Goal: Task Accomplishment & Management: Use online tool/utility

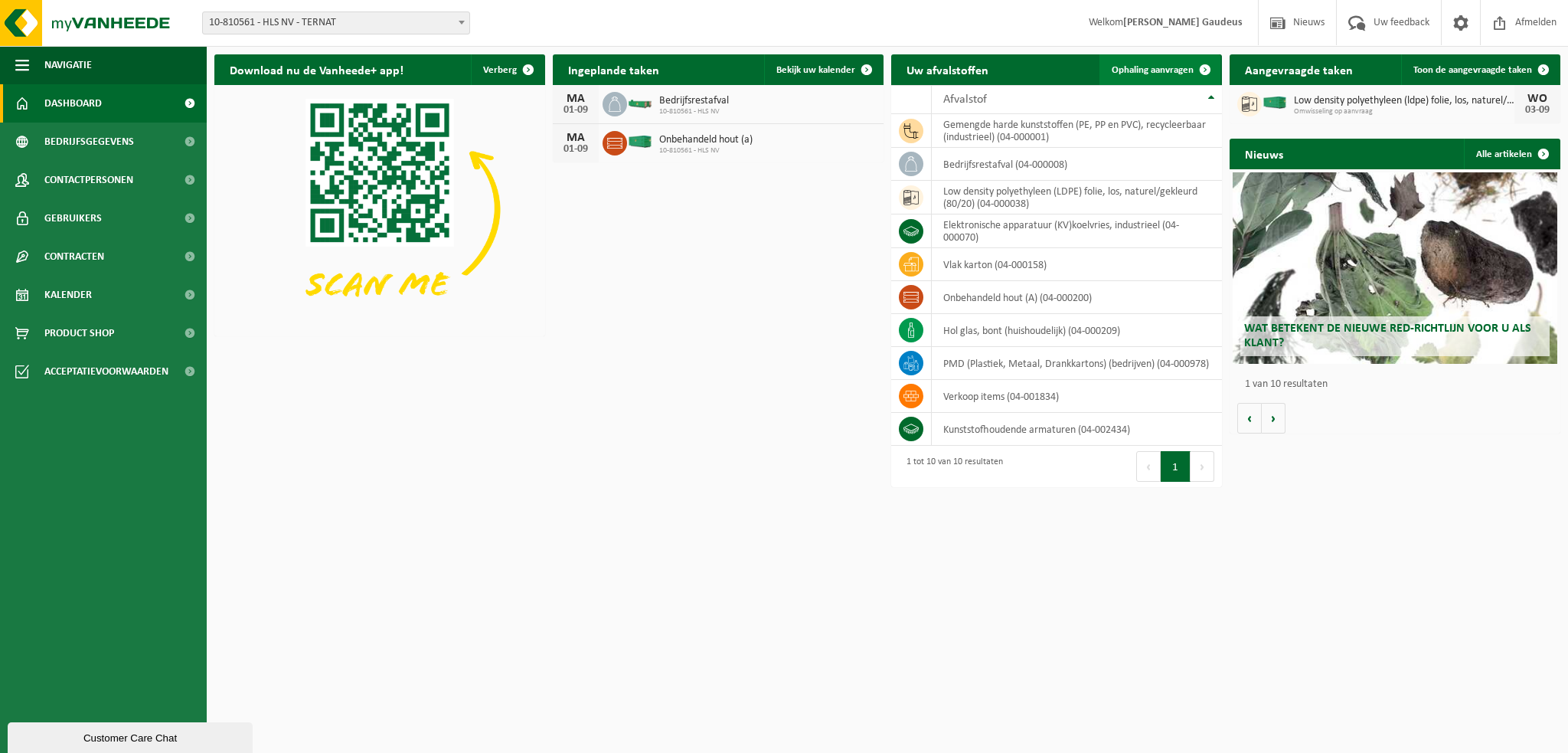
click at [1140, 65] on span "Ophaling aanvragen" at bounding box center [1152, 70] width 82 height 10
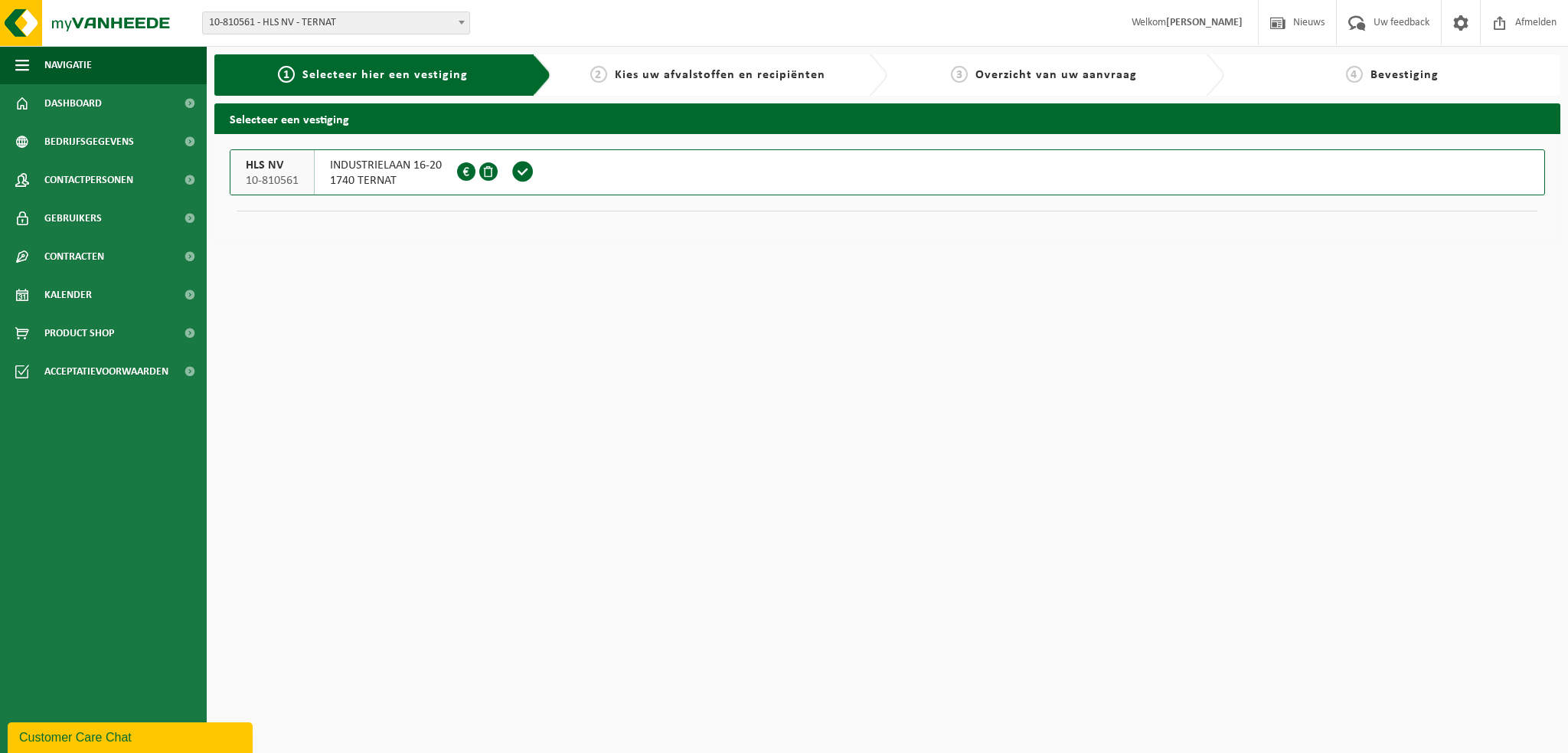
click at [417, 177] on span "1740 TERNAT" at bounding box center [386, 181] width 112 height 15
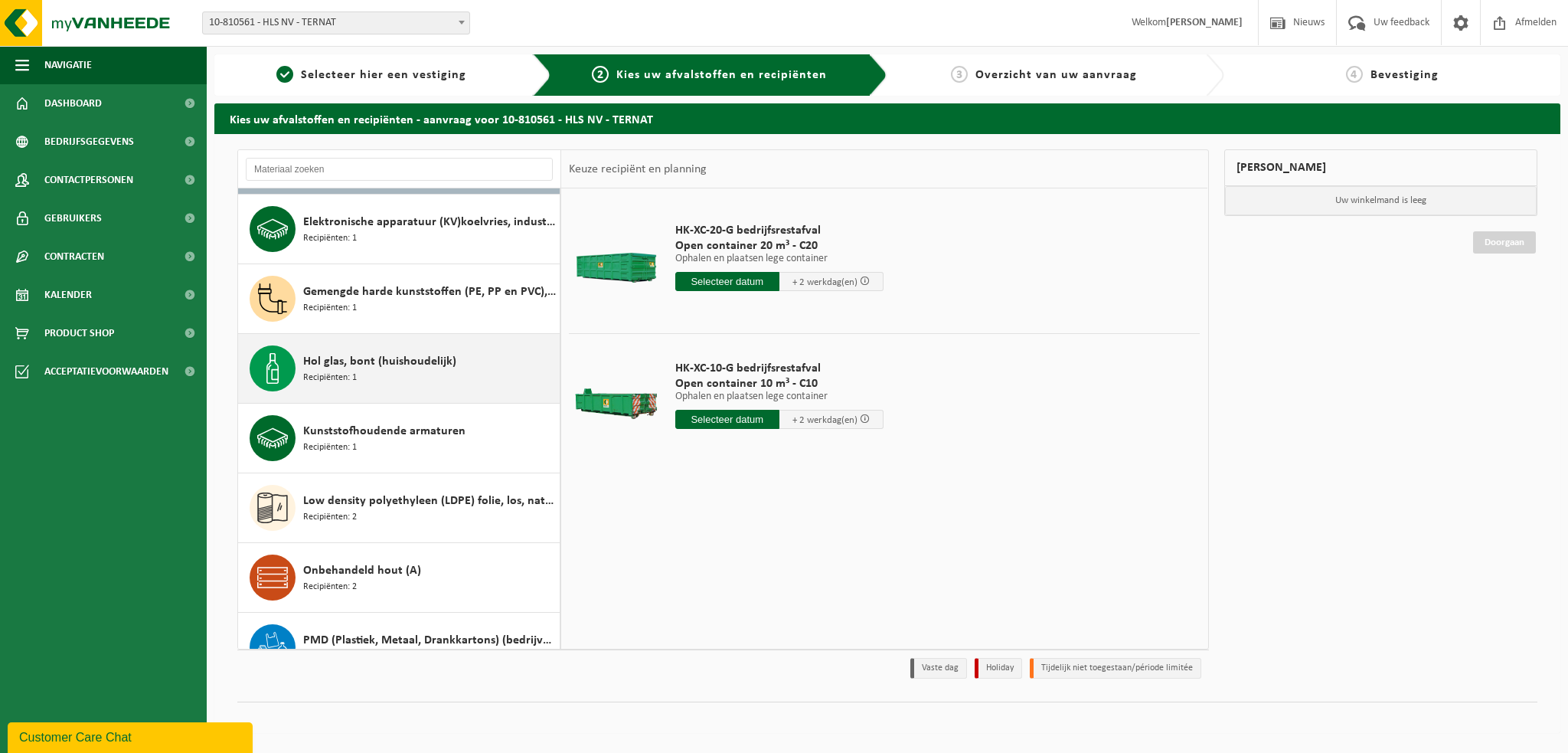
scroll to position [153, 0]
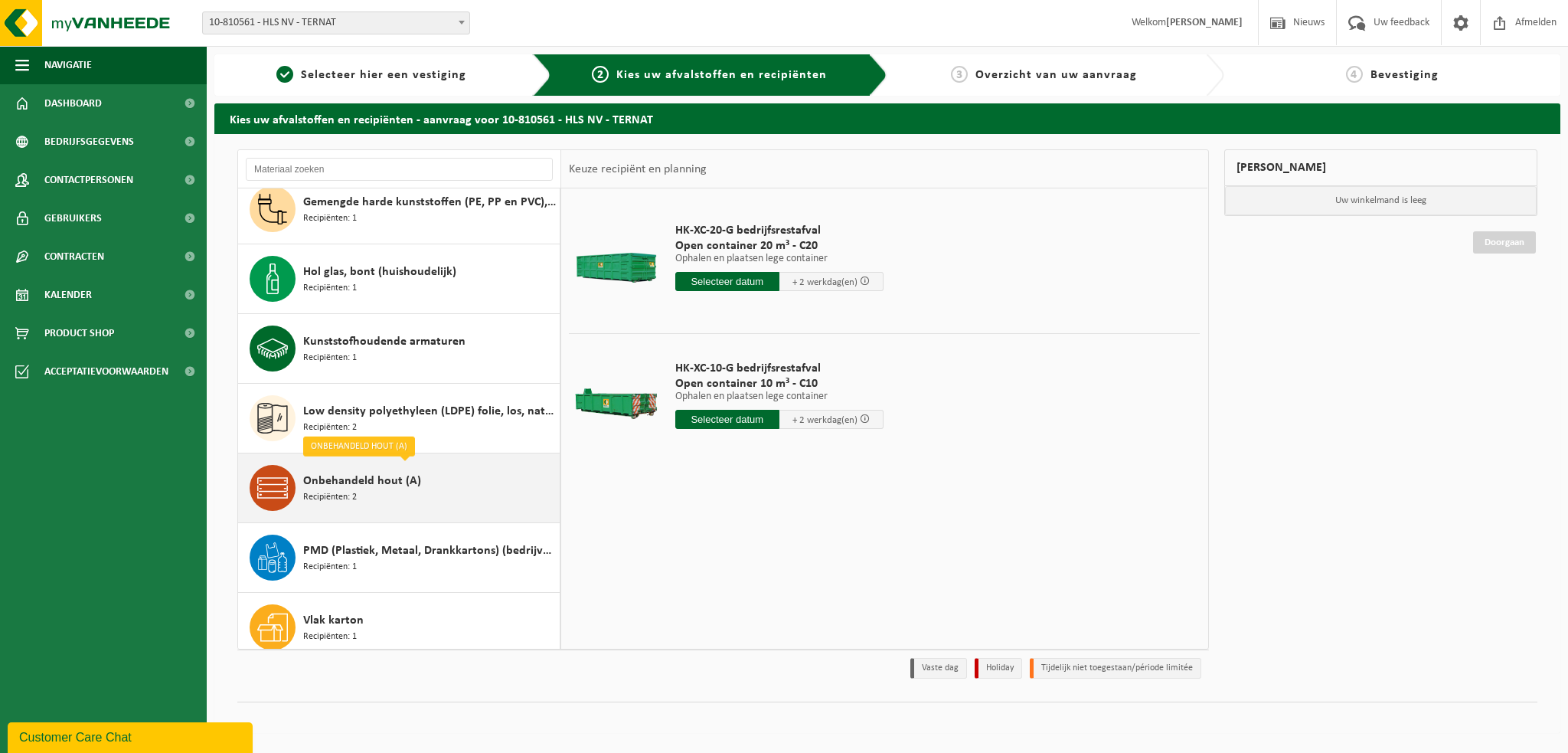
click at [383, 491] on div "Onbehandeld hout (A) Recipiënten: 2" at bounding box center [429, 487] width 253 height 46
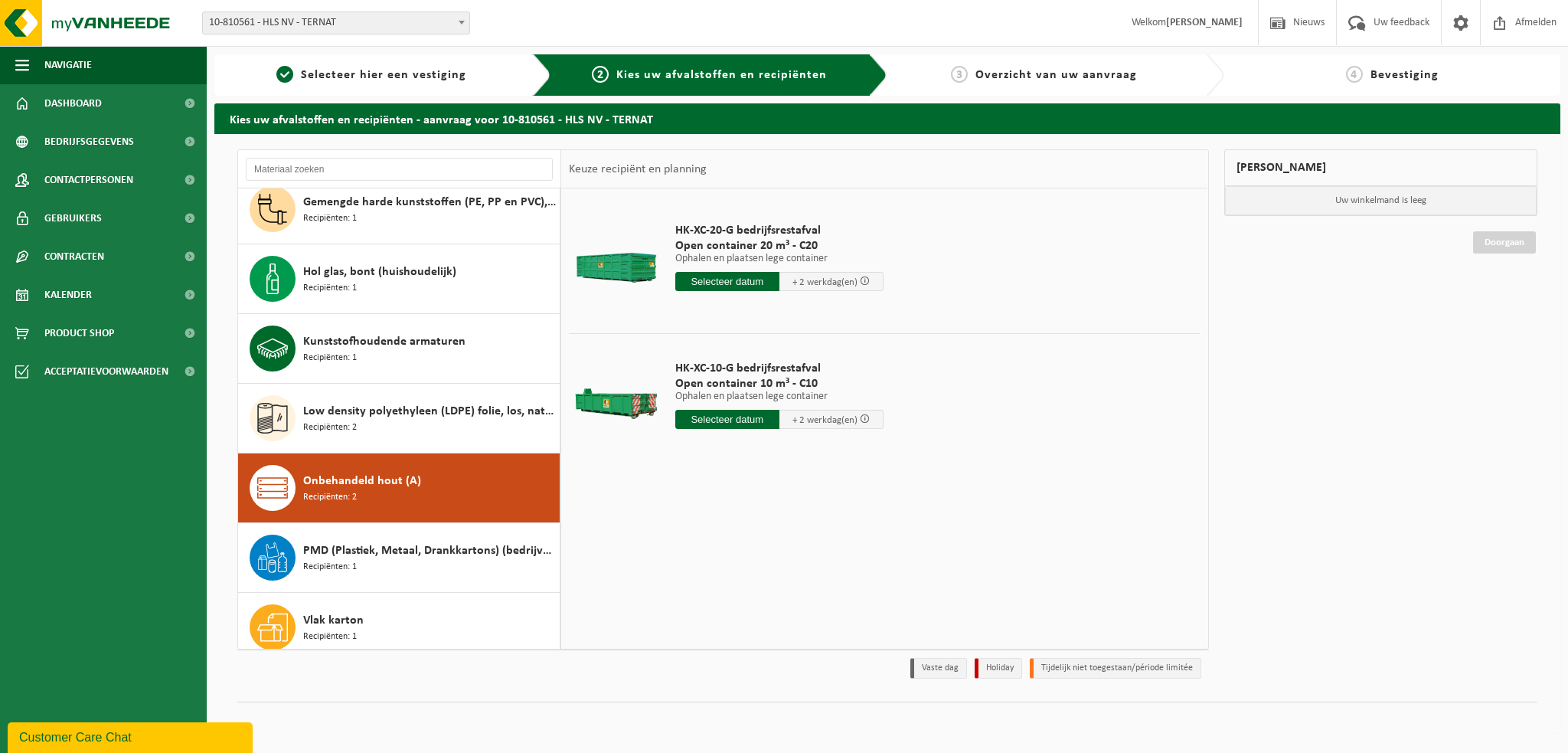
scroll to position [165, 0]
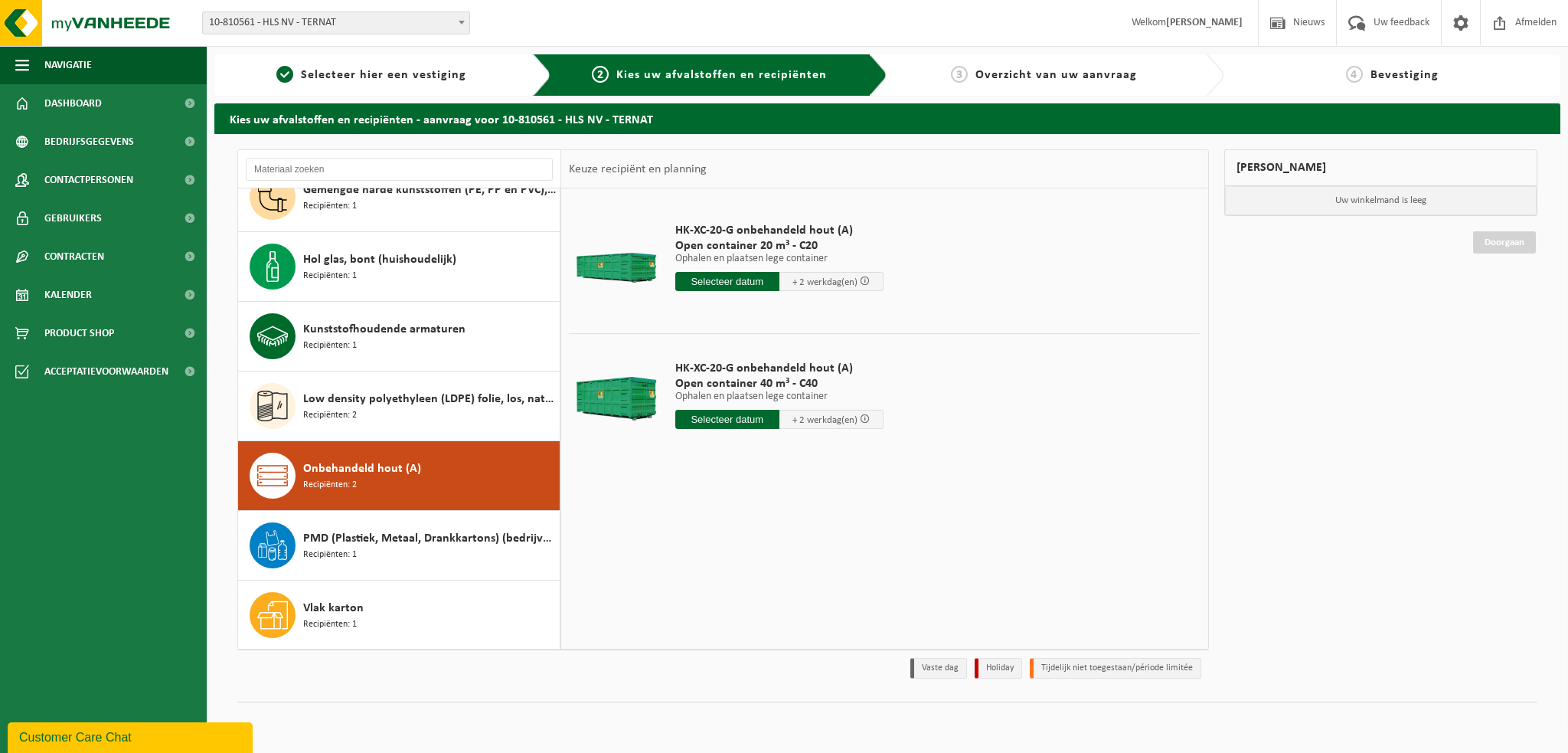
click at [747, 415] on input "text" at bounding box center [727, 419] width 104 height 19
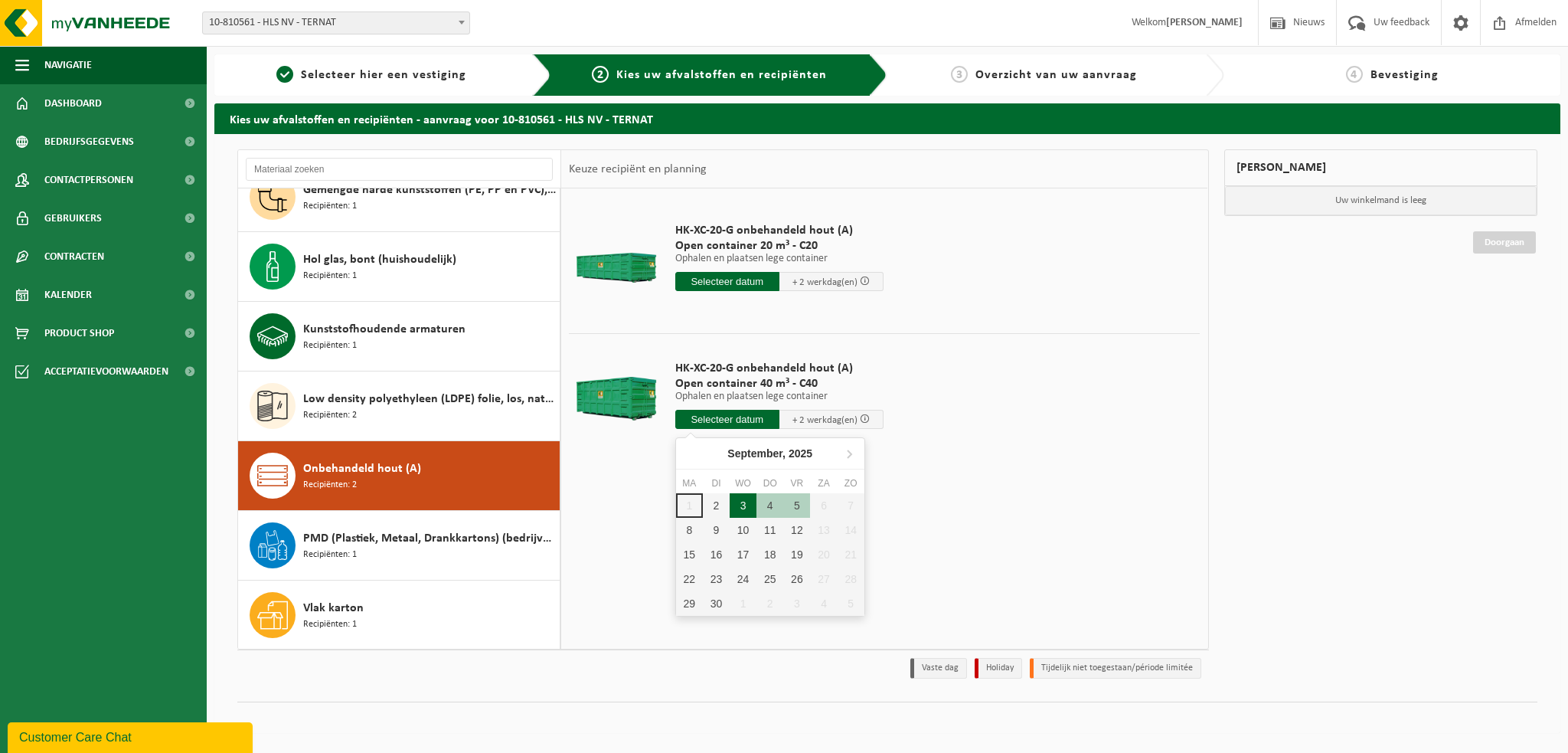
click at [750, 499] on div "3" at bounding box center [743, 506] width 27 height 25
type input "Van 2025-09-03"
type input "2025-09-03"
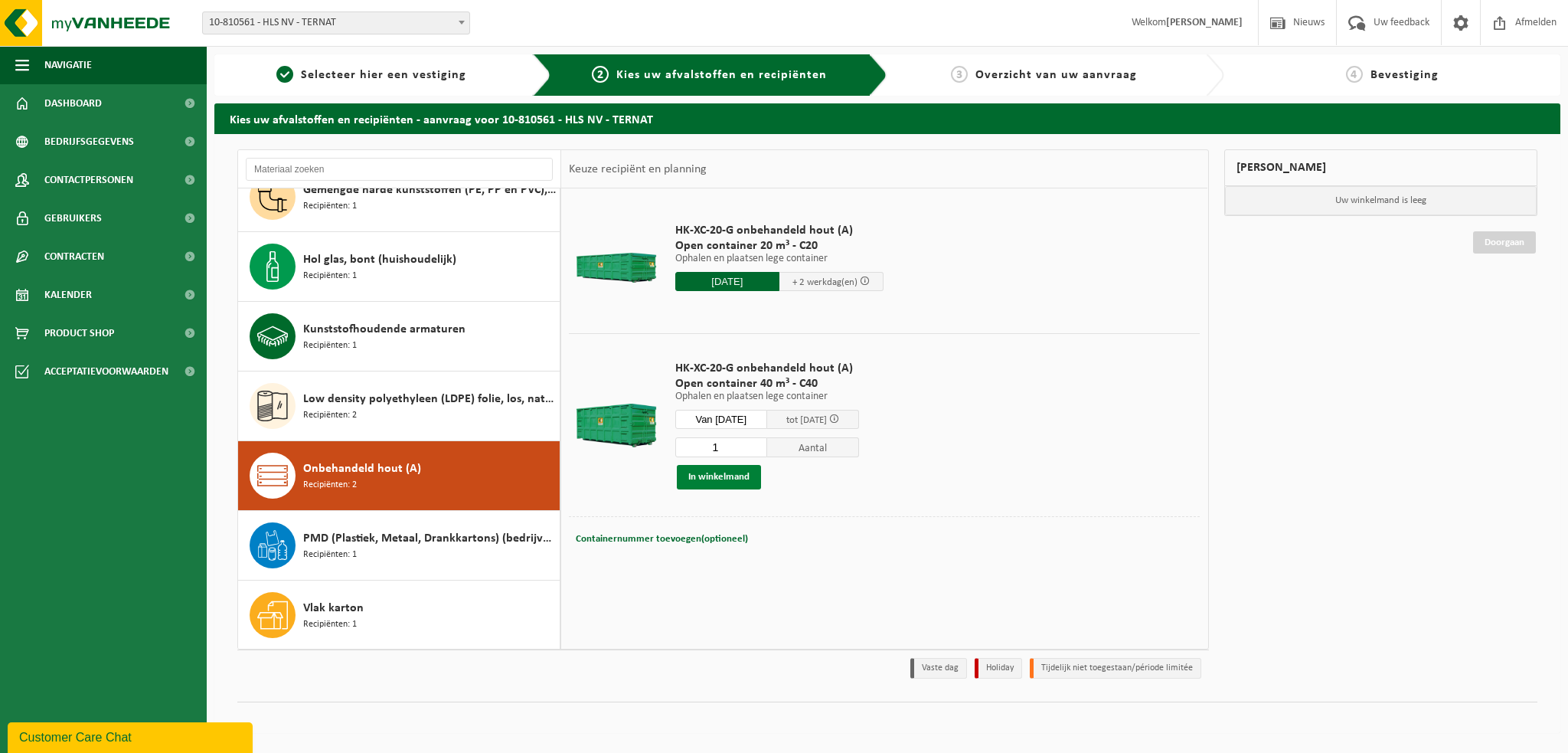
click at [727, 480] on button "In winkelmand" at bounding box center [719, 477] width 84 height 25
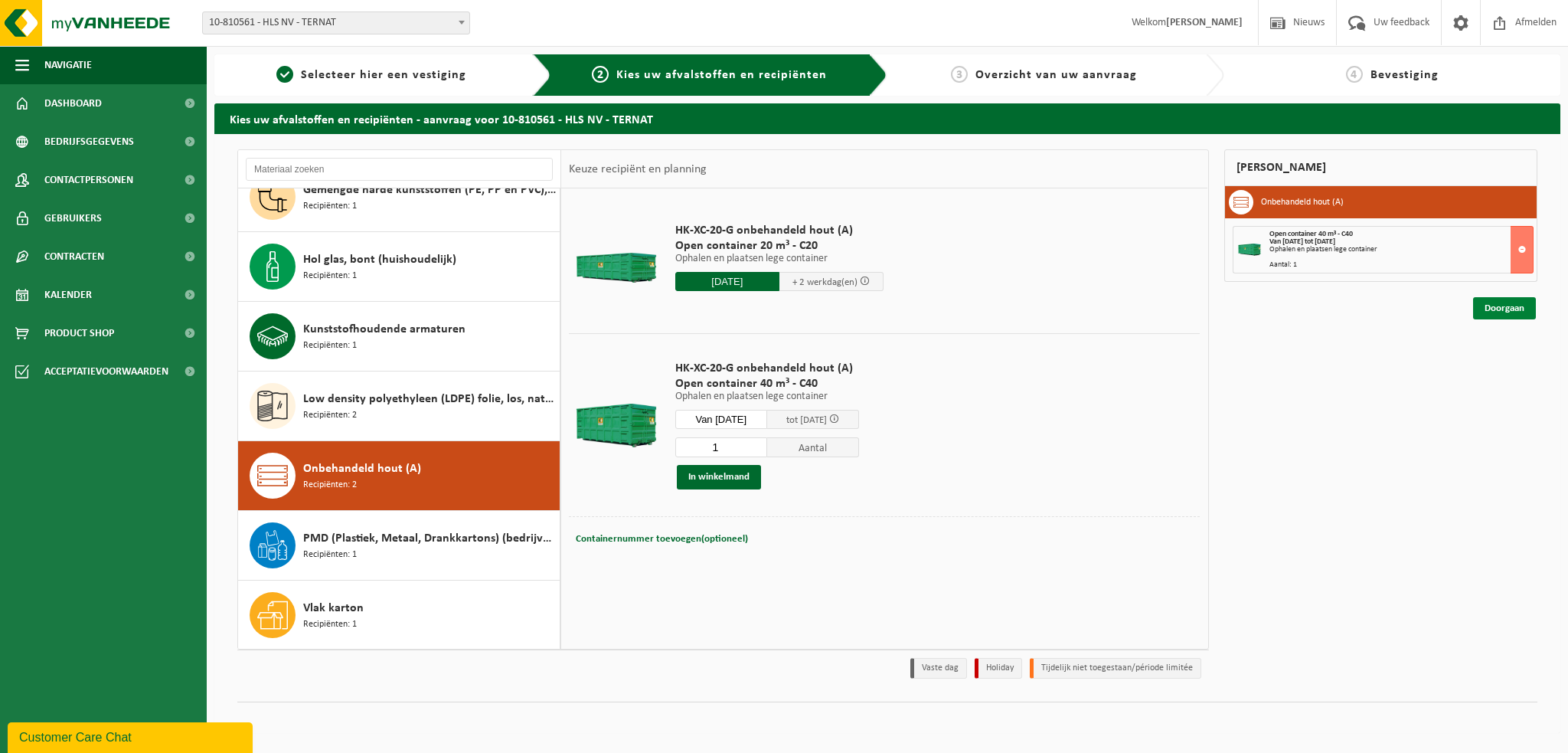
click at [1505, 302] on link "Doorgaan" at bounding box center [1504, 308] width 63 height 22
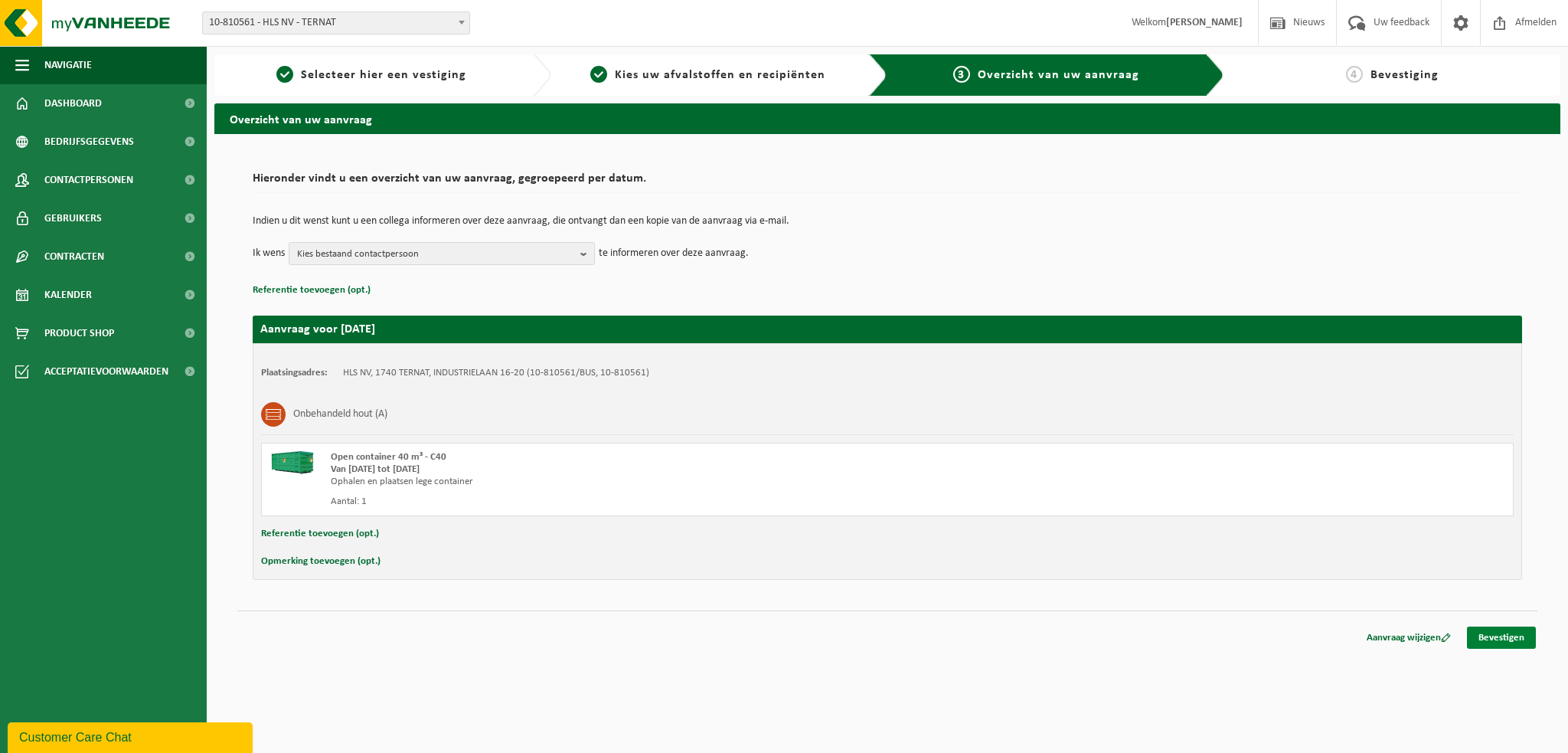
click at [1517, 634] on link "Bevestigen" at bounding box center [1501, 637] width 69 height 22
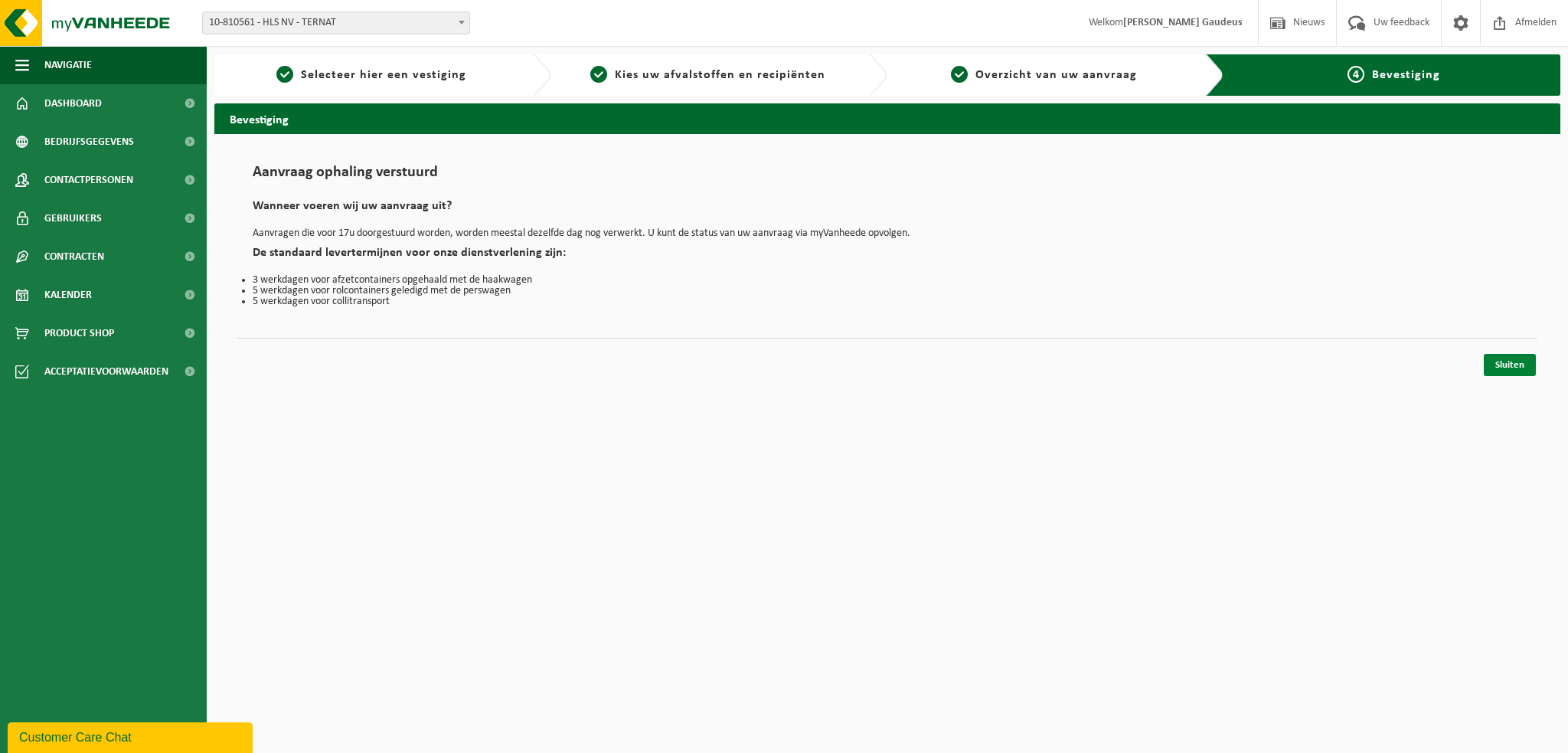
click at [1512, 364] on link "Sluiten" at bounding box center [1509, 365] width 52 height 22
